Goal: Information Seeking & Learning: Learn about a topic

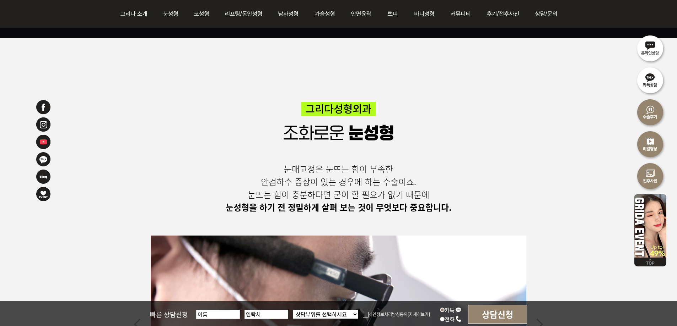
scroll to position [2237, 0]
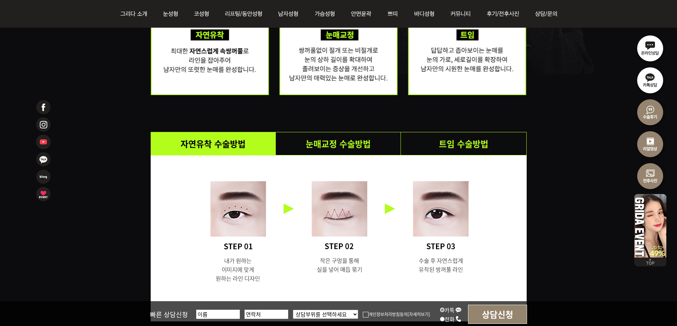
scroll to position [1101, 0]
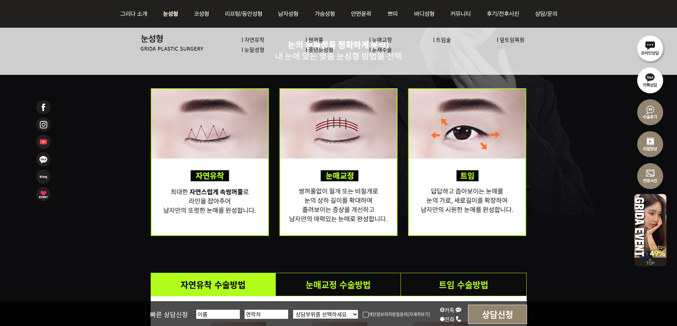
click at [388, 40] on link "l 눈매교정" at bounding box center [380, 39] width 23 height 7
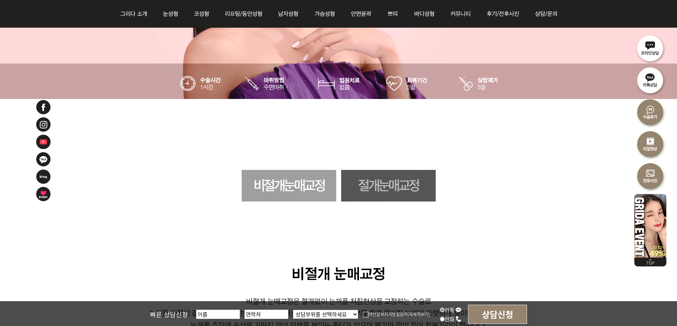
scroll to position [249, 0]
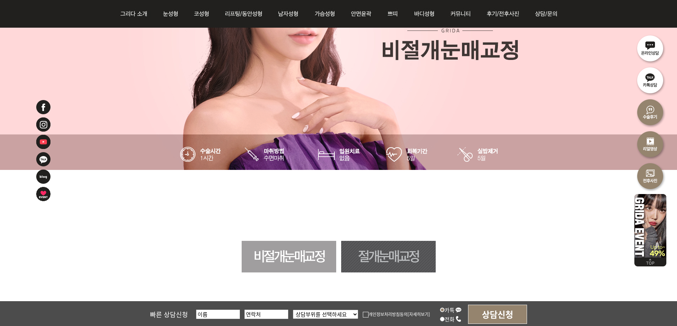
click at [358, 264] on link "절개눈매교정" at bounding box center [388, 257] width 94 height 32
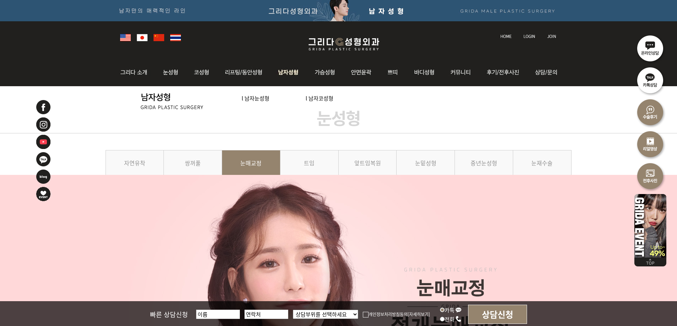
click at [264, 98] on link "l 남자눈성형" at bounding box center [255, 97] width 28 height 7
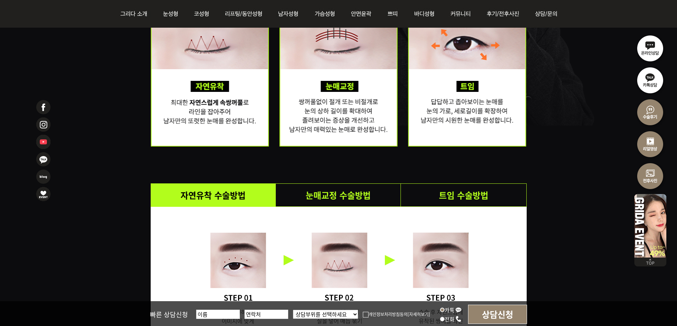
scroll to position [1136, 0]
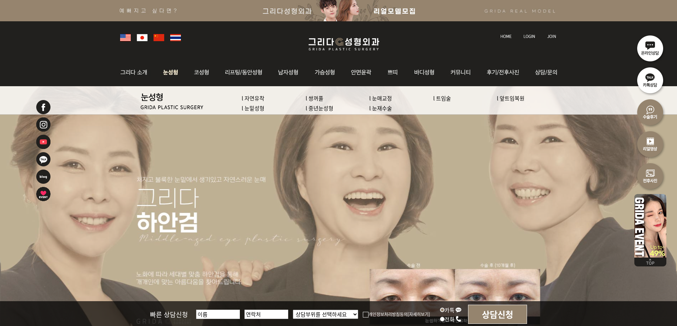
click at [168, 72] on img at bounding box center [171, 73] width 32 height 28
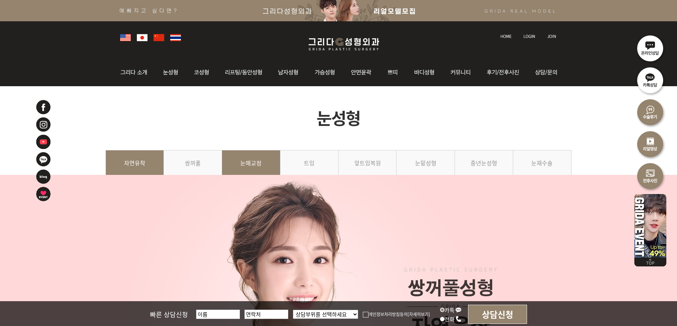
click at [258, 163] on link "눈매교정" at bounding box center [251, 166] width 58 height 32
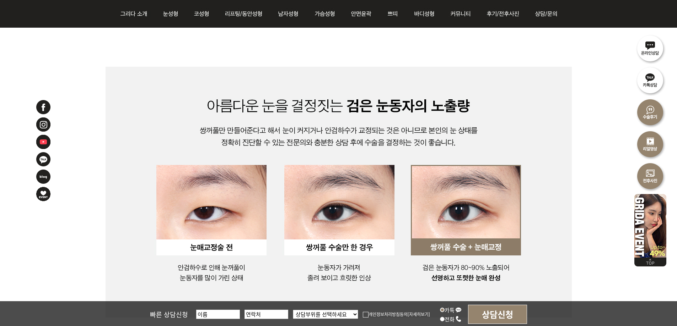
scroll to position [426, 0]
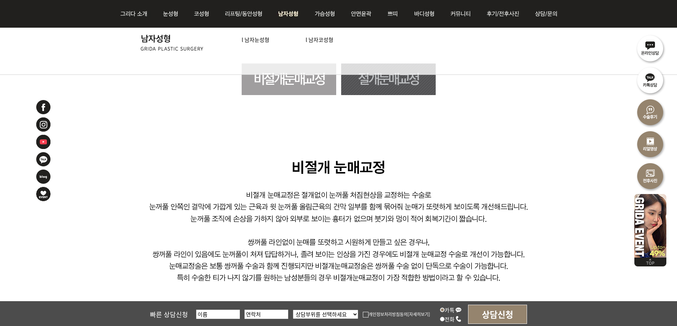
click at [246, 40] on link "l 남자눈성형" at bounding box center [255, 39] width 28 height 7
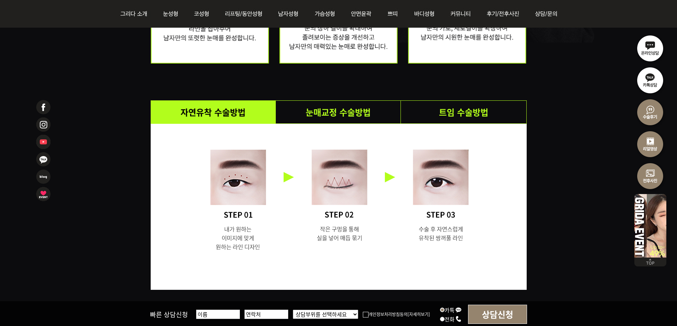
scroll to position [1279, 0]
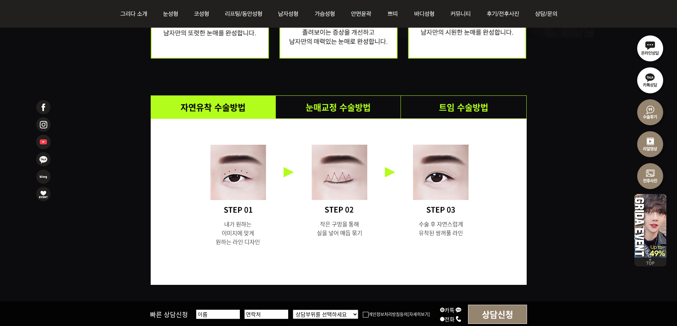
click at [338, 104] on li "눈매교정 수술방법" at bounding box center [338, 107] width 125 height 23
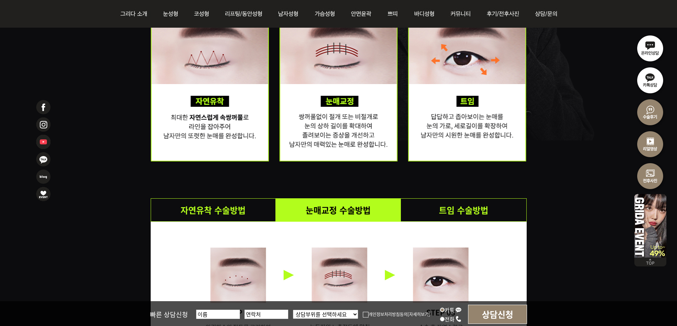
scroll to position [1172, 0]
